Goal: Use online tool/utility

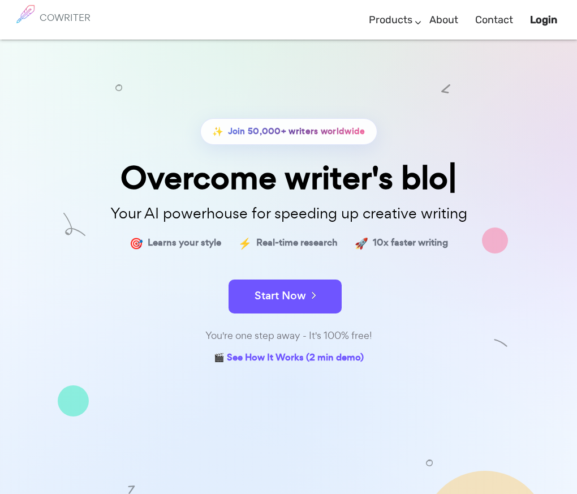
click at [545, 18] on b "Login" at bounding box center [543, 20] width 27 height 12
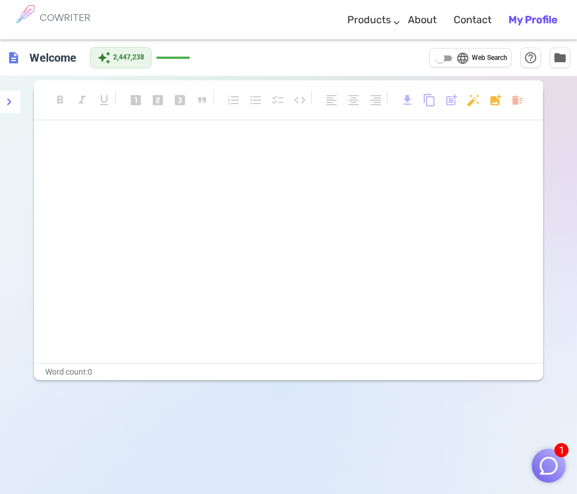
click at [554, 462] on img "button" at bounding box center [549, 466] width 22 height 22
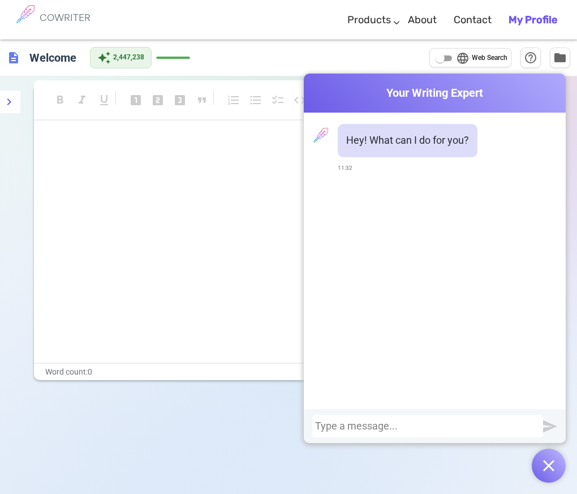
click at [449, 424] on div at bounding box center [427, 426] width 225 height 11
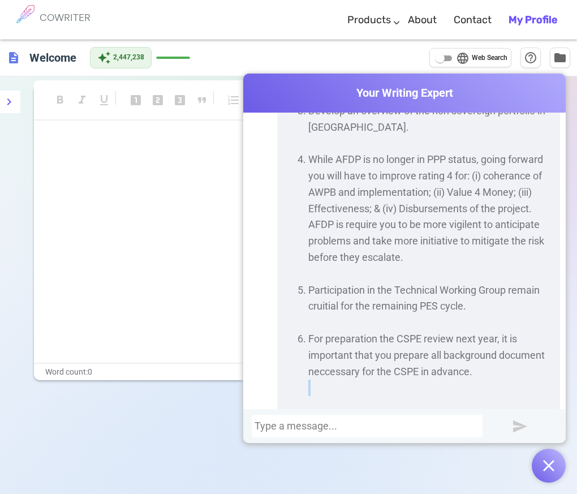
scroll to position [573, 0]
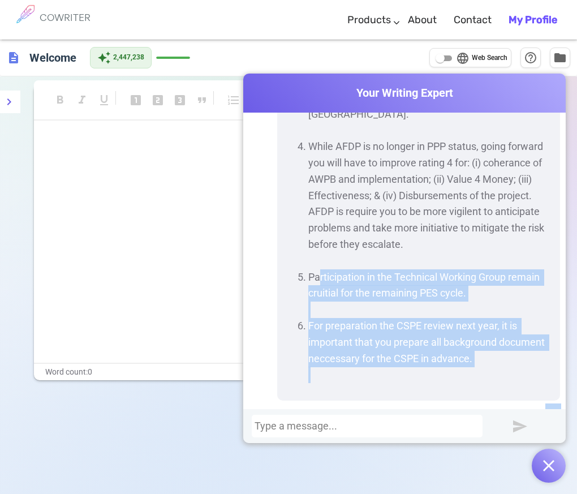
drag, startPoint x: 361, startPoint y: 331, endPoint x: 318, endPoint y: 261, distance: 82.6
click at [315, 262] on div "Hey! What can I do for you? 11:32 improve this: Thank you so much for the very …" at bounding box center [404, 261] width 323 height 297
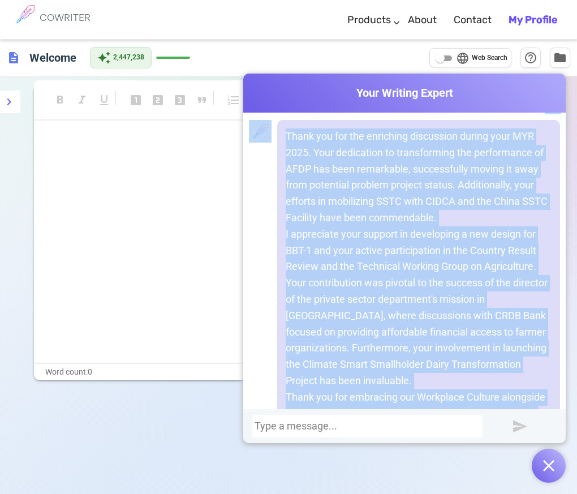
scroll to position [856, 0]
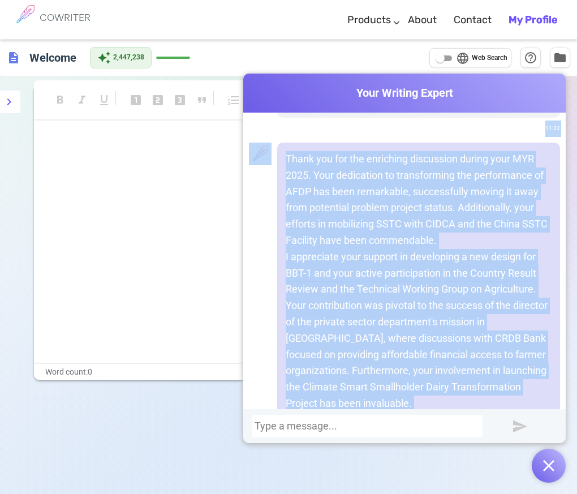
click at [322, 255] on p "I appreciate your support in developing a new design for BBT-1 and your active …" at bounding box center [419, 330] width 266 height 163
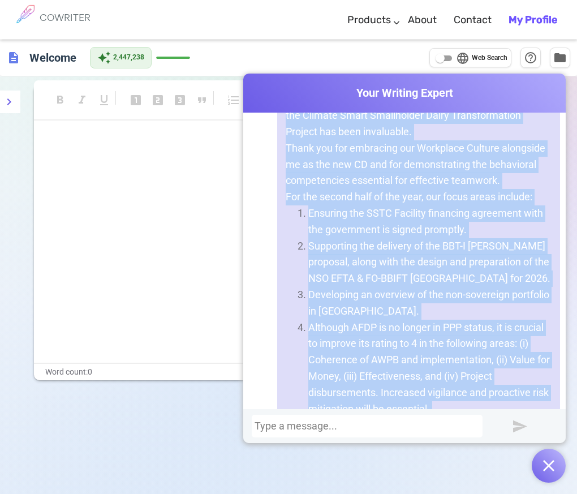
scroll to position [1276, 0]
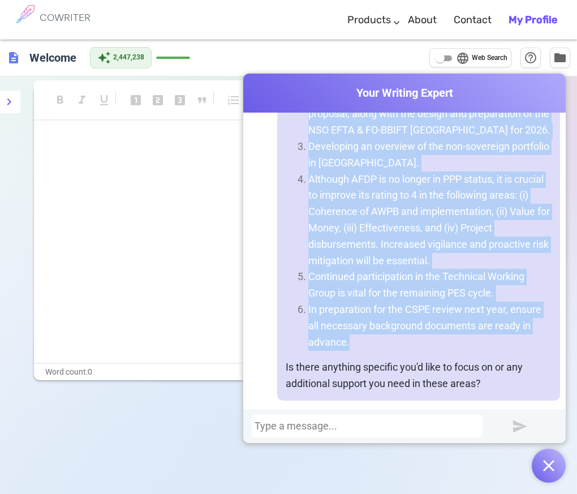
drag, startPoint x: 277, startPoint y: 141, endPoint x: 452, endPoint y: 319, distance: 249.8
click at [452, 320] on div "Thank you for the enriching discussion during your MYR 2025. Your dedication to…" at bounding box center [418, 62] width 283 height 678
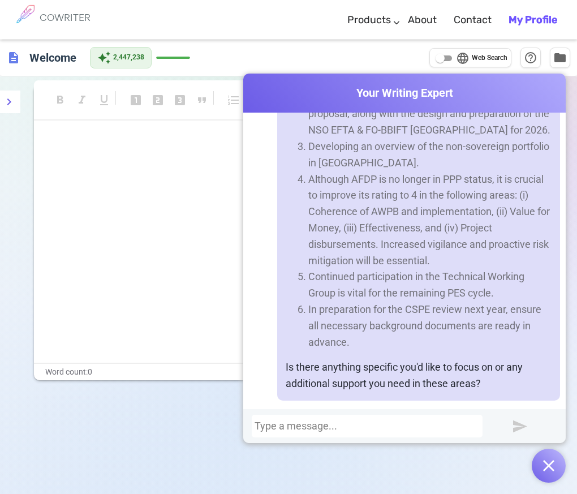
click at [382, 423] on div at bounding box center [367, 426] width 225 height 11
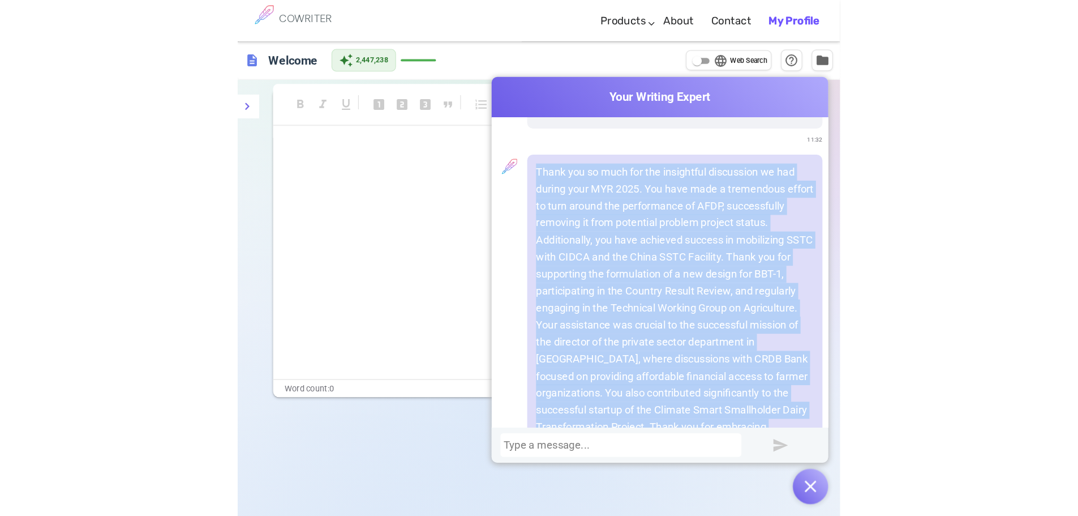
scroll to position [2358, 0]
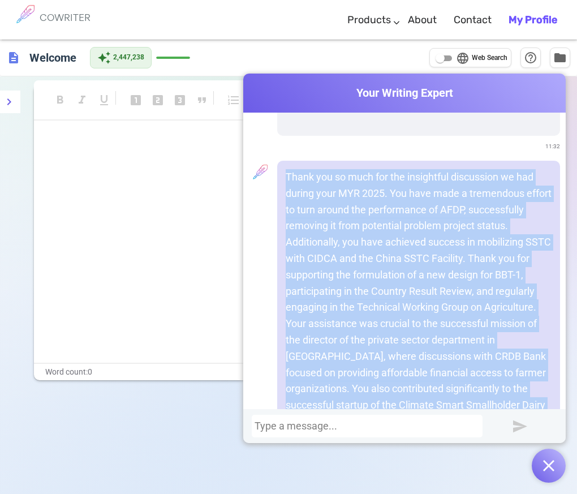
drag, startPoint x: 409, startPoint y: 329, endPoint x: 278, endPoint y: 149, distance: 222.1
copy div "Thank you so much for the insightful discussion we had during your MYR 2025. Yo…"
